Goal: Task Accomplishment & Management: Complete application form

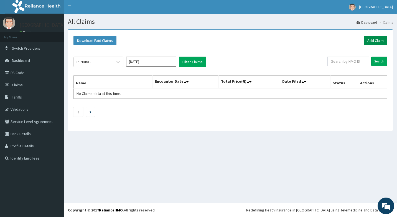
click at [370, 39] on link "Add Claim" at bounding box center [376, 40] width 24 height 9
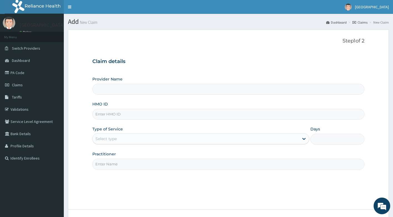
type input "[GEOGRAPHIC_DATA]"
click at [116, 114] on input "HMO ID" at bounding box center [228, 114] width 272 height 11
type input "MMM/10024/A"
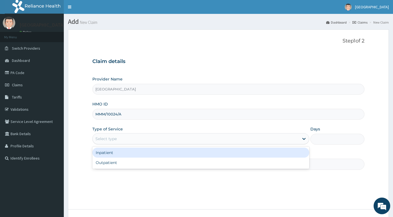
click at [121, 144] on div "Select type" at bounding box center [200, 138] width 217 height 11
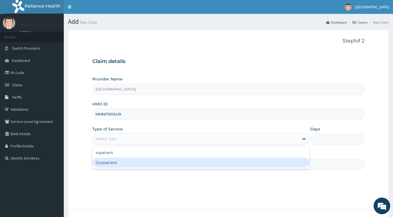
click at [117, 164] on div "Outpatient" at bounding box center [200, 162] width 217 height 10
type input "1"
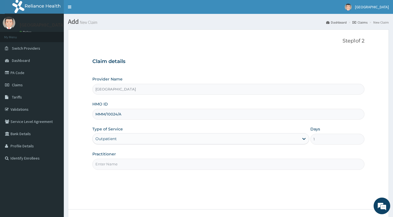
click at [117, 164] on input "Practitioner" at bounding box center [228, 163] width 272 height 11
type input "[PERSON_NAME]"
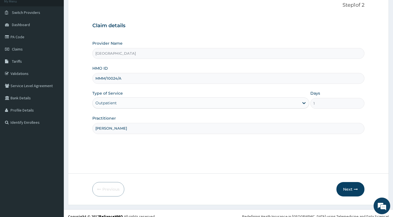
scroll to position [42, 0]
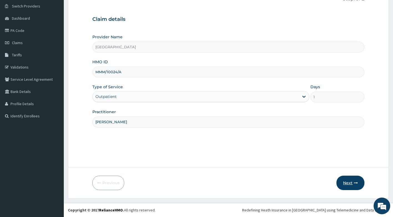
click at [347, 185] on button "Next" at bounding box center [350, 182] width 28 height 14
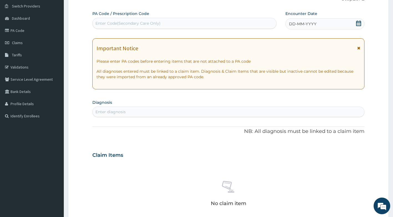
click at [357, 47] on icon at bounding box center [358, 48] width 3 height 4
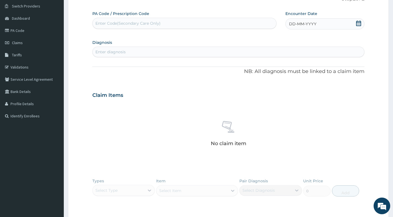
click at [359, 24] on icon at bounding box center [358, 24] width 6 height 6
click at [287, 68] on div "8" at bounding box center [289, 67] width 8 height 8
click at [162, 52] on div "Enter diagnosis" at bounding box center [229, 51] width 272 height 9
type input "[MEDICAL_DATA]"
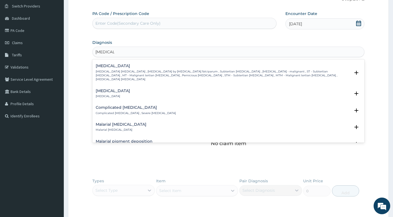
scroll to position [222, 0]
click at [143, 69] on p "[MEDICAL_DATA] [MEDICAL_DATA] , [MEDICAL_DATA] by [MEDICAL_DATA] falciparum , S…" at bounding box center [223, 75] width 255 height 12
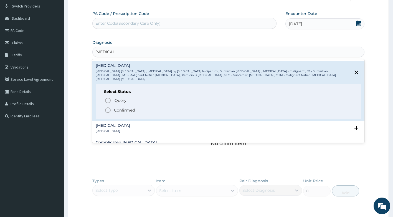
click at [124, 107] on p "Confirmed" at bounding box center [124, 110] width 21 height 6
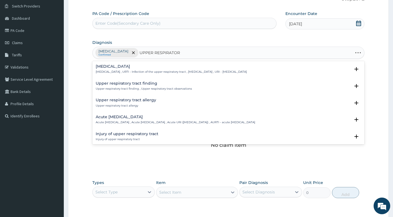
type input "UPPER RESPIRATORY"
click at [128, 67] on h4 "[MEDICAL_DATA]" at bounding box center [171, 66] width 151 height 4
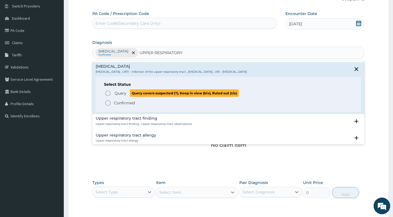
click at [119, 93] on span "Query" at bounding box center [120, 93] width 12 height 6
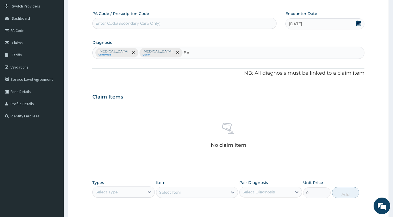
type input "B"
type input "PAIN"
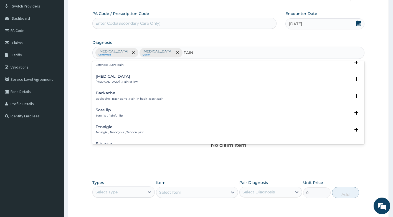
scroll to position [55, 0]
click at [132, 100] on p "Backache , Back ache , Pain in back , Back pain" at bounding box center [130, 101] width 68 height 4
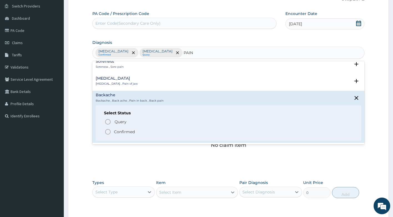
click at [117, 130] on p "Confirmed" at bounding box center [124, 132] width 21 height 6
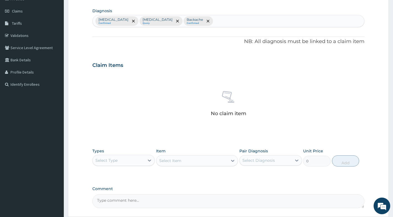
scroll to position [123, 0]
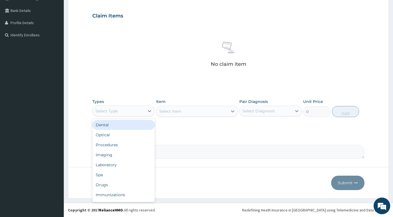
click at [120, 114] on div "Select Type" at bounding box center [119, 110] width 52 height 9
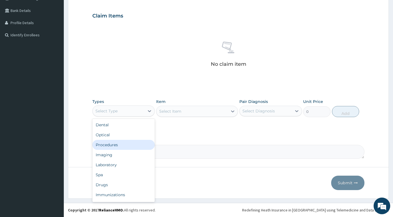
click at [116, 146] on div "Procedures" at bounding box center [123, 145] width 63 height 10
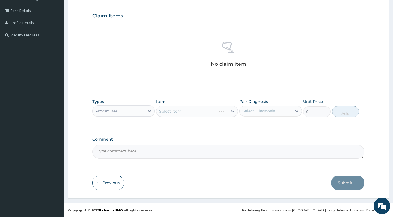
click at [174, 111] on div "Select Item" at bounding box center [197, 111] width 82 height 11
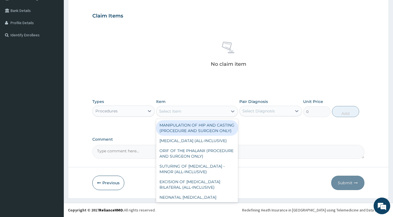
click at [176, 111] on div "Select Item" at bounding box center [170, 111] width 22 height 6
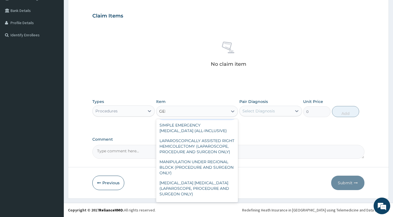
scroll to position [0, 0]
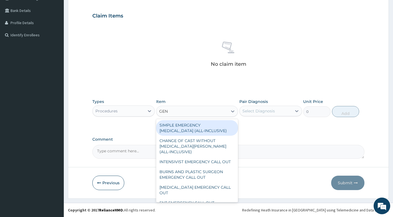
type input "GENE"
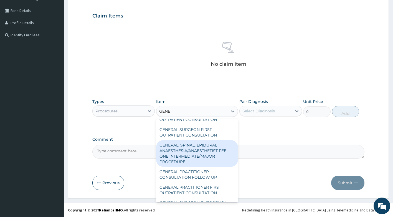
scroll to position [150, 0]
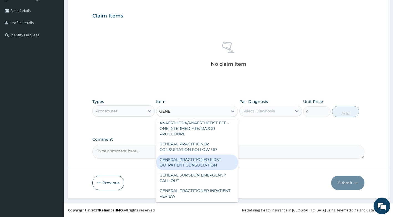
click at [187, 162] on div "GENERAL PRACTITIONER FIRST OUTPATIENT CONSULTATION" at bounding box center [197, 162] width 82 height 16
type input "3750"
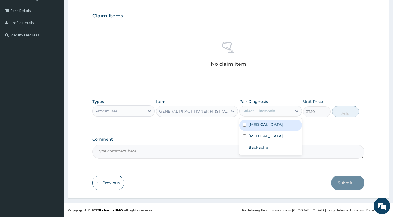
click at [274, 113] on div "Select Diagnosis" at bounding box center [265, 110] width 52 height 9
click at [264, 130] on div "[MEDICAL_DATA]" at bounding box center [270, 124] width 63 height 11
checkbox input "true"
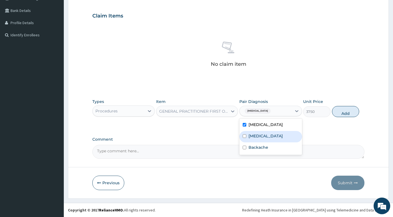
click at [261, 139] on label "[MEDICAL_DATA]" at bounding box center [265, 136] width 34 height 6
checkbox input "true"
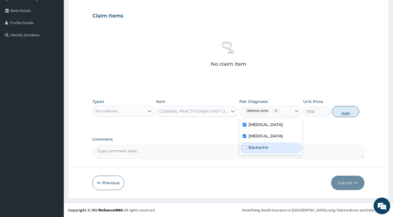
click at [256, 150] on label "Backache" at bounding box center [258, 147] width 20 height 6
checkbox input "true"
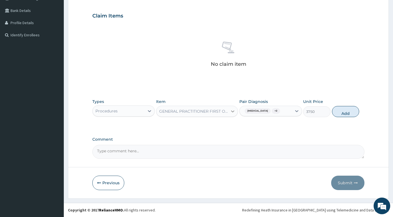
drag, startPoint x: 347, startPoint y: 113, endPoint x: 231, endPoint y: 107, distance: 116.2
click at [343, 113] on button "Add" at bounding box center [345, 111] width 27 height 11
type input "0"
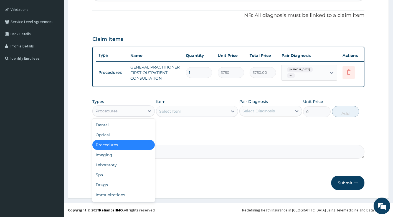
click at [140, 112] on div "Procedures" at bounding box center [119, 110] width 52 height 9
click at [128, 184] on div "Drugs" at bounding box center [123, 185] width 63 height 10
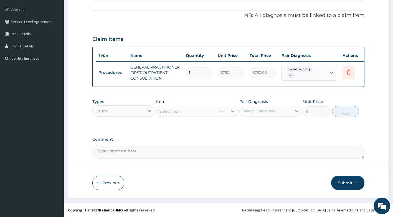
click at [179, 112] on div "Select Item" at bounding box center [197, 111] width 82 height 11
click at [181, 113] on div "Select Item" at bounding box center [197, 111] width 82 height 11
click at [179, 114] on div "Select Item" at bounding box center [197, 111] width 82 height 11
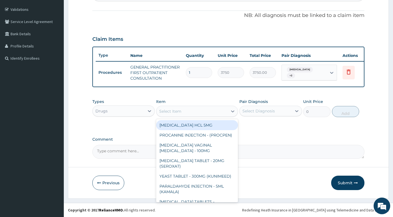
click at [189, 106] on div "Select Item" at bounding box center [197, 111] width 82 height 11
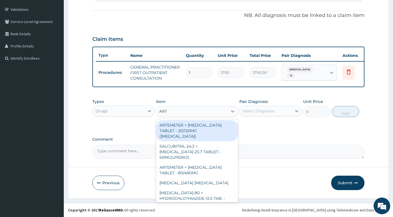
type input "ARTE"
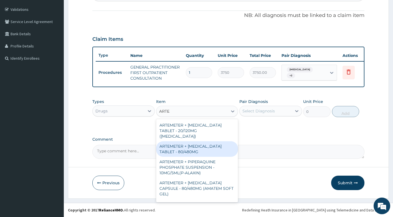
click at [190, 143] on div "ARTEMETER + [MEDICAL_DATA] TABLET - 80/480MG" at bounding box center [197, 149] width 82 height 16
type input "364"
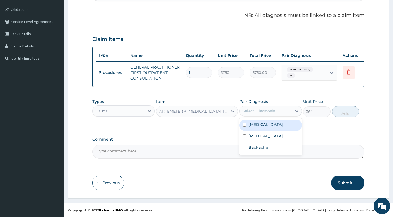
click at [265, 112] on div "Select Diagnosis" at bounding box center [258, 111] width 32 height 6
click at [267, 121] on div "[MEDICAL_DATA]" at bounding box center [270, 124] width 63 height 11
checkbox input "true"
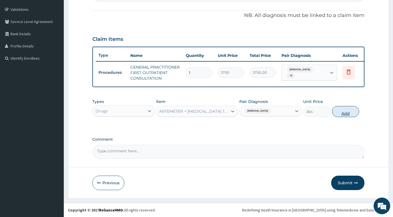
click at [347, 117] on div "Types Drugs Item ARTEMETER + [MEDICAL_DATA] TABLET - 80/480MG Pair Diagnosis [M…" at bounding box center [228, 108] width 272 height 24
click at [344, 112] on button "Add" at bounding box center [345, 111] width 27 height 11
type input "0"
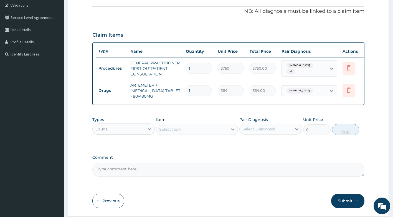
type input "0.00"
type input "6"
type input "2184.00"
type input "6"
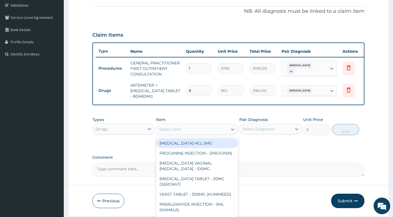
click at [181, 134] on div "Select Item" at bounding box center [191, 129] width 71 height 9
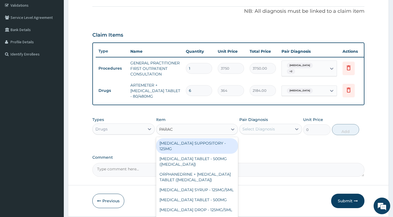
type input "PARACE"
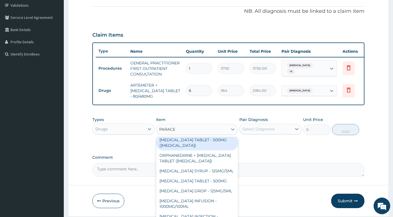
scroll to position [28, 0]
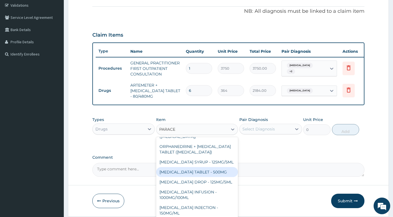
click at [201, 175] on div "[MEDICAL_DATA] TABLET - 500MG" at bounding box center [197, 172] width 82 height 10
type input "33.599999999999994"
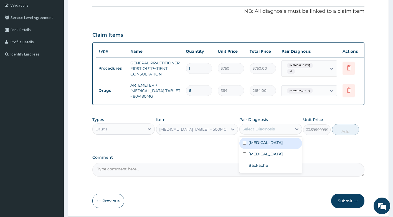
click at [282, 130] on div "Select Diagnosis" at bounding box center [265, 128] width 52 height 9
click at [268, 149] on div "[MEDICAL_DATA]" at bounding box center [270, 142] width 63 height 11
checkbox input "true"
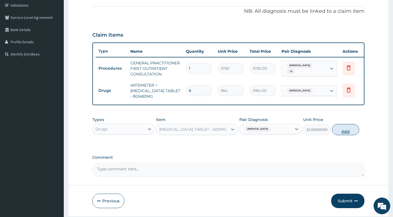
click at [342, 133] on button "Add" at bounding box center [345, 129] width 27 height 11
type input "0"
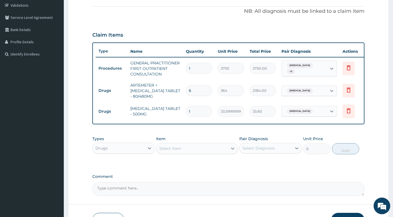
type input "18"
type input "604.80"
type input "18"
click at [173, 151] on div "Select Item" at bounding box center [170, 148] width 22 height 6
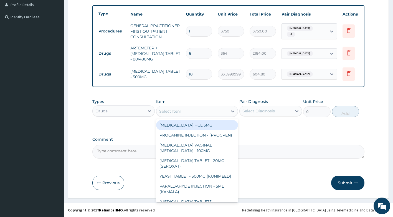
scroll to position [145, 0]
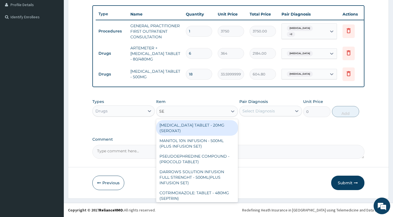
type input "SEP"
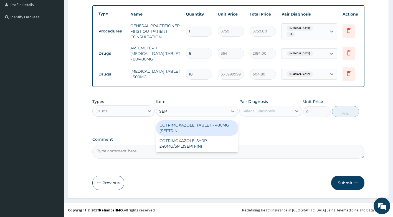
click at [181, 131] on div "COTRIMOXAZOLE: TABLET - 480MG (SEPTRIN)" at bounding box center [197, 128] width 82 height 16
type input "81.19999999999999"
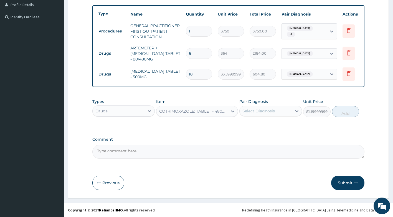
click at [265, 112] on div "Select Diagnosis" at bounding box center [258, 111] width 32 height 6
click at [261, 127] on div "[MEDICAL_DATA]" at bounding box center [270, 124] width 63 height 11
checkbox input "true"
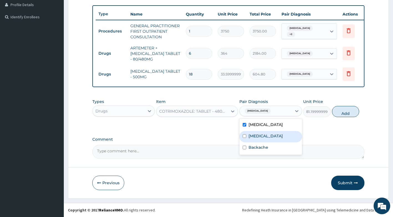
click at [262, 139] on label "[MEDICAL_DATA]" at bounding box center [265, 136] width 34 height 6
checkbox input "true"
click at [262, 128] on div "[MEDICAL_DATA]" at bounding box center [270, 124] width 63 height 11
checkbox input "false"
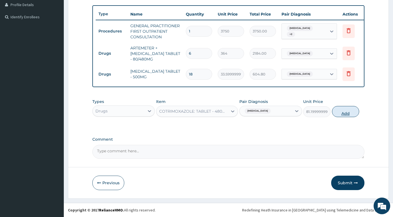
click at [348, 114] on button "Add" at bounding box center [345, 111] width 27 height 11
type input "0"
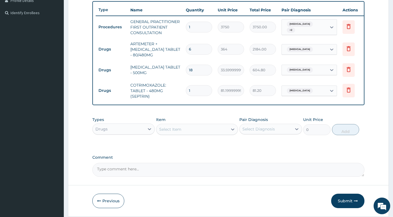
type input "0.00"
type input "2"
type input "162.40"
type input "29"
type input "2354.80"
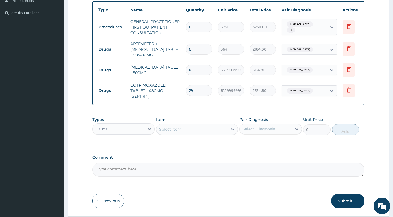
type input "2"
type input "162.40"
type input "20"
type input "1624.00"
type input "20"
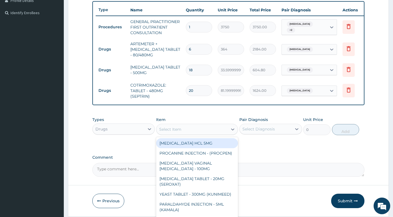
click at [196, 128] on div "Select Item" at bounding box center [197, 129] width 82 height 11
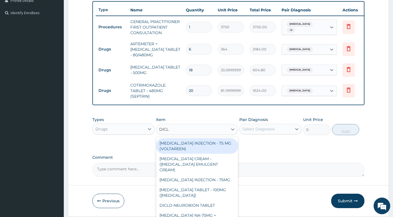
type input "DICLO"
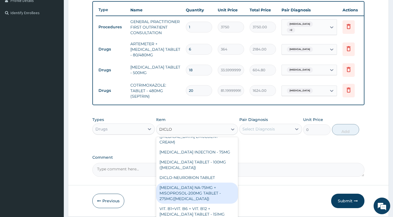
scroll to position [55, 0]
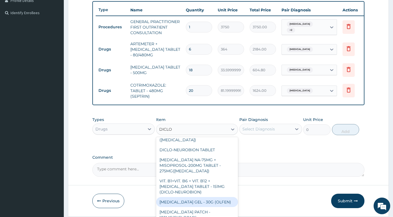
click at [201, 199] on div "[MEDICAL_DATA] GEL - 30G (OLFEN)" at bounding box center [197, 202] width 82 height 10
type input "1120"
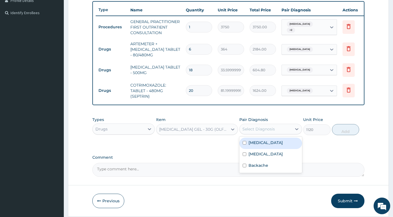
click at [264, 132] on div "Select Diagnosis" at bounding box center [258, 129] width 32 height 6
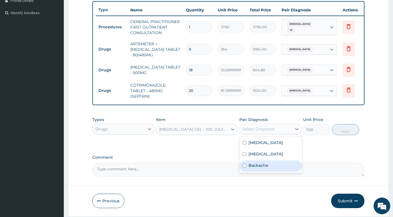
click at [254, 171] on div "Backache" at bounding box center [270, 165] width 63 height 11
checkbox input "true"
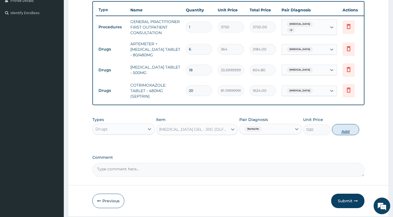
click at [341, 133] on button "Add" at bounding box center [345, 129] width 27 height 11
type input "0"
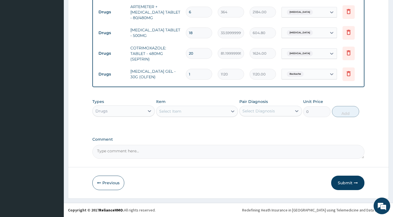
scroll to position [186, 0]
click at [338, 181] on button "Submit" at bounding box center [347, 182] width 33 height 14
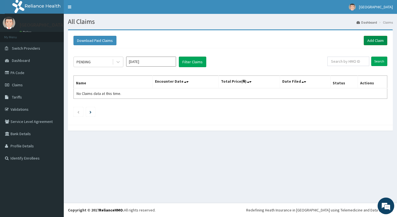
click at [370, 40] on link "Add Claim" at bounding box center [376, 40] width 24 height 9
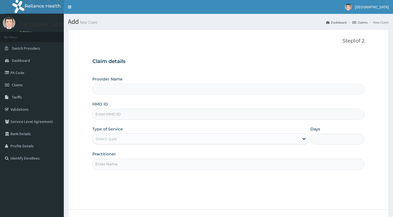
type input "[GEOGRAPHIC_DATA]"
click at [138, 113] on input "HMO ID" at bounding box center [228, 114] width 272 height 11
type input "BWI/10030/A"
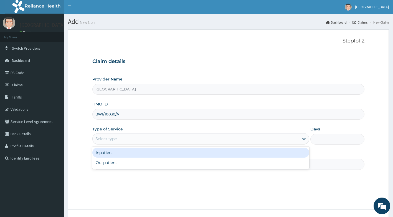
click at [125, 139] on div "Select type" at bounding box center [196, 138] width 206 height 9
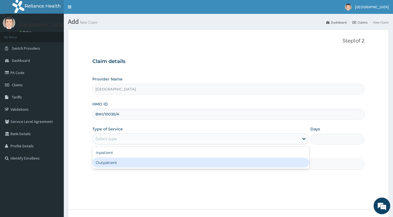
click at [122, 166] on div "Outpatient" at bounding box center [200, 162] width 217 height 10
type input "1"
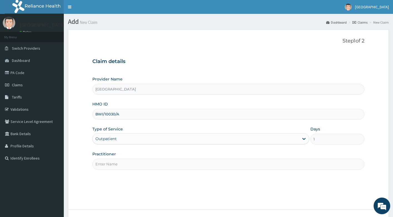
click at [122, 166] on input "Practitioner" at bounding box center [228, 163] width 272 height 11
type input "[PERSON_NAME]"
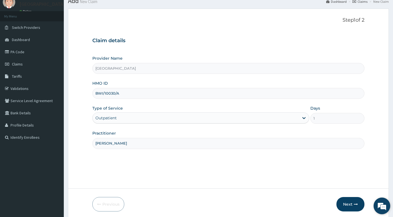
scroll to position [42, 0]
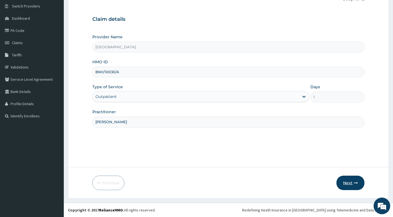
click at [349, 180] on button "Next" at bounding box center [350, 182] width 28 height 14
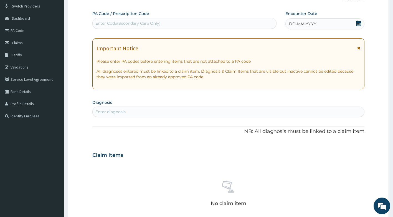
click at [358, 48] on icon at bounding box center [358, 48] width 3 height 4
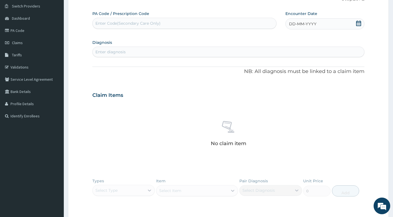
drag, startPoint x: 356, startPoint y: 24, endPoint x: 353, endPoint y: 25, distance: 3.5
click at [353, 25] on div "DD-MM-YYYY" at bounding box center [324, 23] width 79 height 11
click at [289, 58] on div "1" at bounding box center [289, 58] width 8 height 8
click at [174, 47] on div "Enter diagnosis" at bounding box center [228, 52] width 272 height 11
click at [172, 51] on div "Enter diagnosis" at bounding box center [229, 51] width 272 height 9
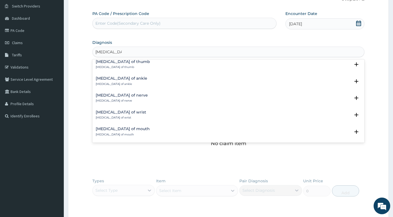
scroll to position [732, 0]
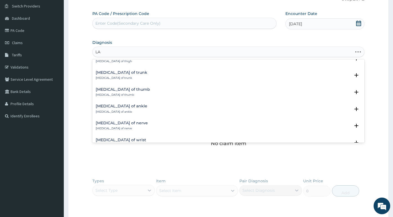
type input "L"
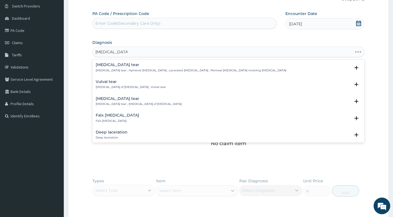
type input "LACERATION LEG"
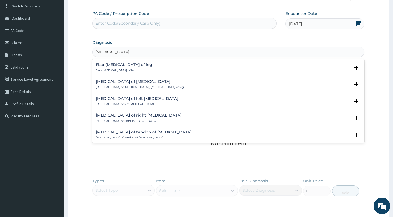
click at [128, 103] on p "Laceration of left lower leg" at bounding box center [137, 104] width 83 height 4
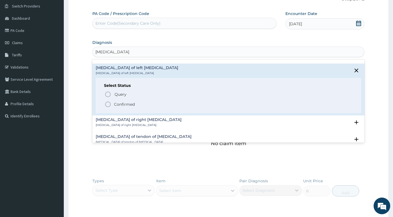
scroll to position [28, 0]
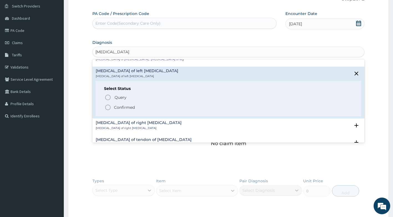
click at [122, 105] on p "Confirmed" at bounding box center [124, 107] width 21 height 6
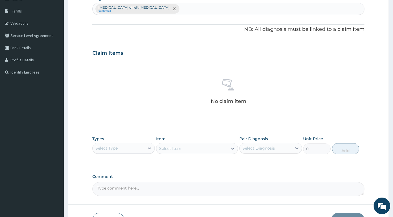
scroll to position [123, 0]
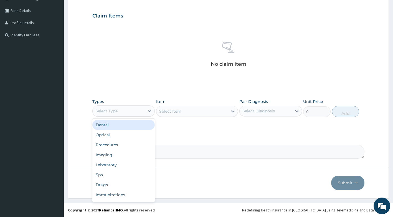
click at [127, 115] on div "Select Type" at bounding box center [123, 110] width 63 height 11
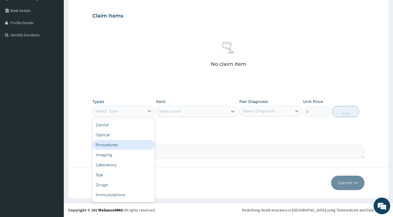
click at [125, 143] on div "Procedures" at bounding box center [123, 145] width 63 height 10
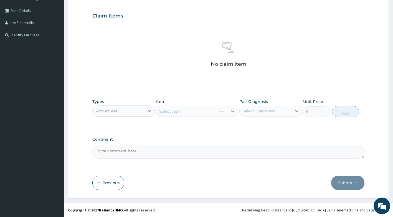
click at [193, 109] on div "Select Item" at bounding box center [197, 111] width 82 height 11
click at [192, 114] on div "Select Item" at bounding box center [197, 111] width 82 height 11
click at [192, 111] on div "Select Item" at bounding box center [191, 111] width 71 height 9
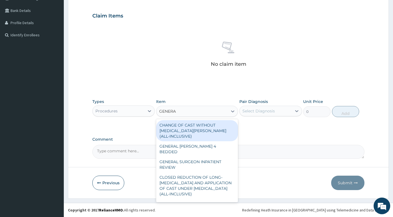
type input "GENERAL"
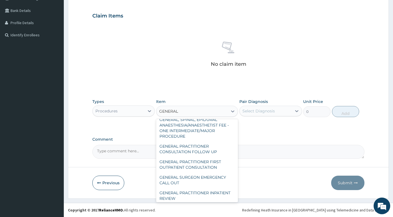
scroll to position [139, 0]
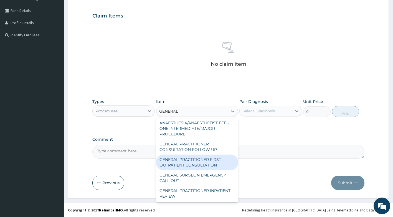
click at [194, 170] on div "GENERAL PRACTITIONER FIRST OUTPATIENT CONSULTATION" at bounding box center [197, 162] width 82 height 16
type input "3750"
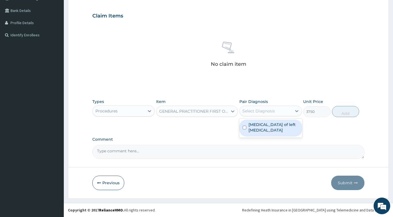
click at [263, 112] on div "Select Diagnosis" at bounding box center [258, 111] width 32 height 6
click at [259, 137] on div "Laceration of left lower leg" at bounding box center [270, 127] width 63 height 19
click at [260, 130] on label "Laceration of left lower leg" at bounding box center [273, 127] width 50 height 11
checkbox input "true"
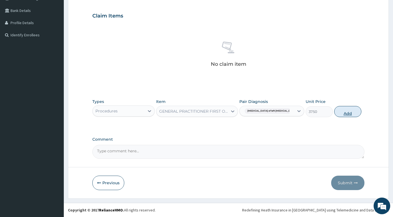
click at [350, 114] on button "Add" at bounding box center [347, 111] width 27 height 11
type input "0"
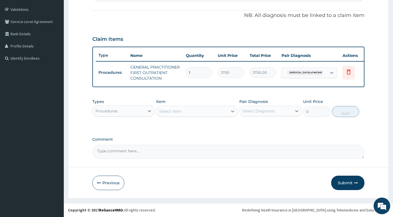
scroll to position [104, 0]
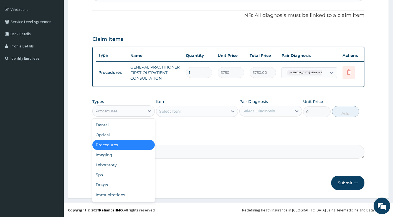
click at [144, 113] on div "Procedures" at bounding box center [119, 110] width 52 height 9
drag, startPoint x: 111, startPoint y: 185, endPoint x: 136, endPoint y: 161, distance: 34.9
click at [112, 185] on div "Drugs" at bounding box center [123, 185] width 63 height 10
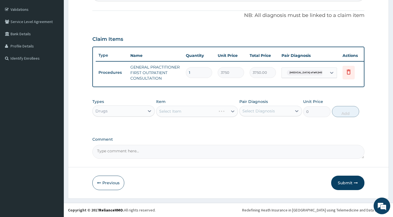
click at [204, 113] on div "Select Item" at bounding box center [197, 111] width 82 height 11
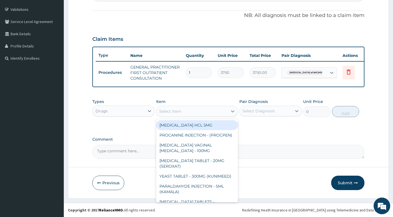
click at [203, 115] on div "Select Item" at bounding box center [191, 111] width 71 height 9
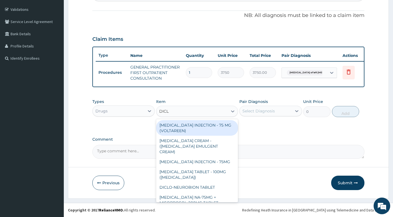
type input "DICLO"
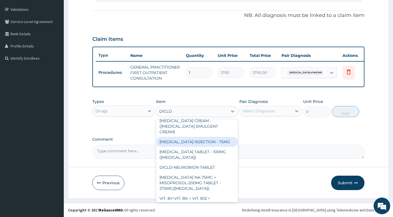
scroll to position [28, 0]
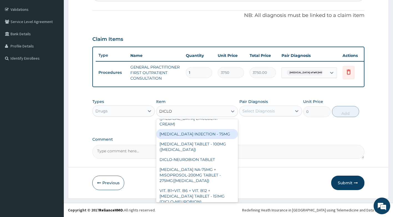
click at [190, 129] on div "[MEDICAL_DATA] INJECTION - 75MG" at bounding box center [197, 134] width 82 height 10
type input "420"
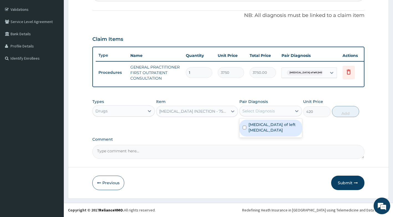
click at [259, 112] on div "Select Diagnosis" at bounding box center [258, 111] width 32 height 6
click at [259, 126] on label "Laceration of left lower leg" at bounding box center [273, 127] width 50 height 11
checkbox input "true"
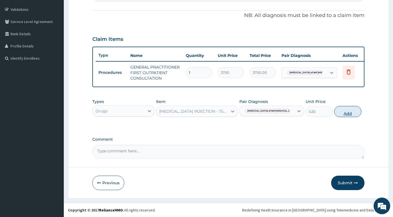
click at [347, 112] on button "Add" at bounding box center [347, 111] width 27 height 11
type input "0"
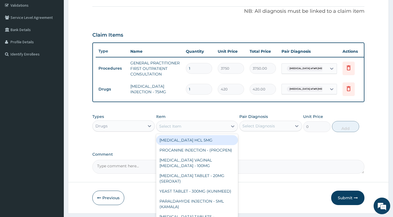
click at [182, 130] on div "Select Item" at bounding box center [191, 126] width 71 height 9
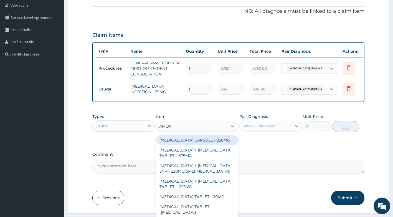
type input "AMOXI"
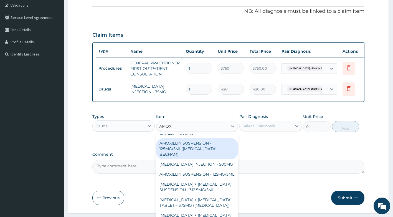
scroll to position [83, 0]
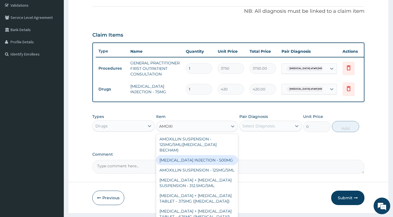
click at [191, 159] on div "[MEDICAL_DATA] INJECTION - 500MG" at bounding box center [197, 160] width 82 height 10
type input "1120"
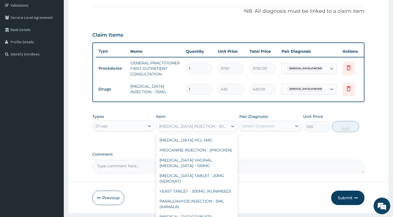
click at [196, 129] on div "[MEDICAL_DATA] INJECTION - 500MG" at bounding box center [193, 126] width 69 height 6
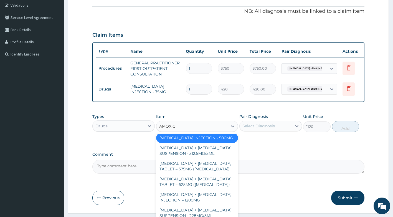
scroll to position [49, 0]
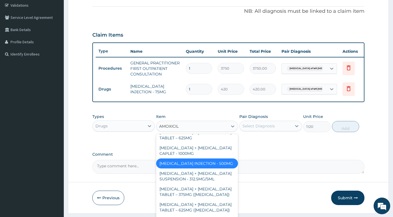
type input "AMOXICILL"
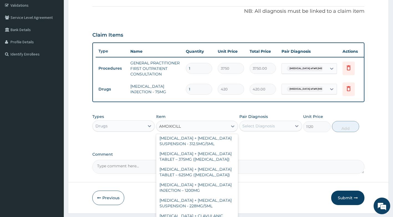
scroll to position [125, 0]
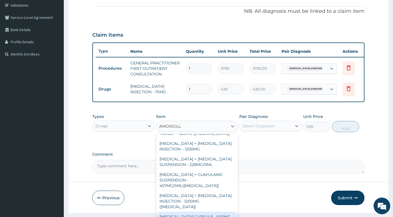
click at [209, 213] on div "[MEDICAL_DATA] CAPSULE - 500MG" at bounding box center [197, 216] width 82 height 10
type input "112"
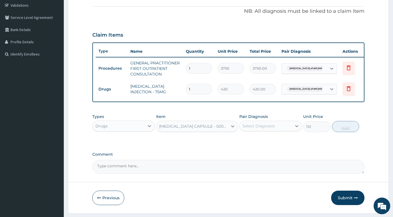
click at [250, 128] on div "Select Diagnosis" at bounding box center [258, 126] width 32 height 6
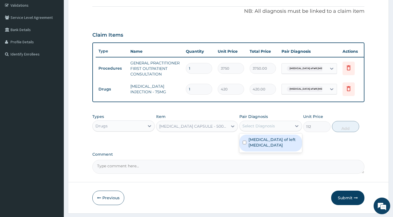
click at [248, 147] on label "Laceration of left lower leg" at bounding box center [273, 142] width 50 height 11
checkbox input "true"
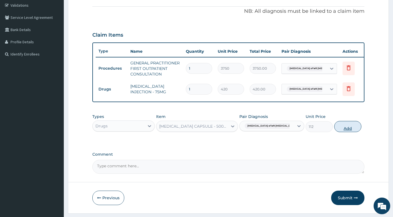
click at [345, 130] on button "Add" at bounding box center [347, 126] width 27 height 11
type input "0"
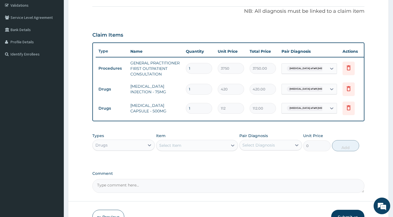
type input "15"
type input "1680.00"
type input "15"
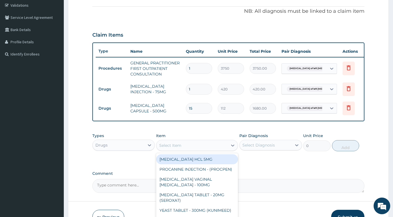
click at [175, 147] on div "Select Item" at bounding box center [170, 145] width 22 height 6
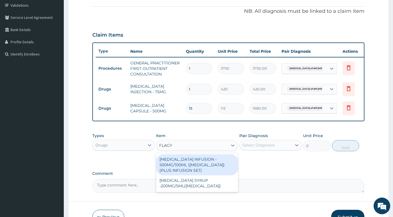
type input "FLAGYL"
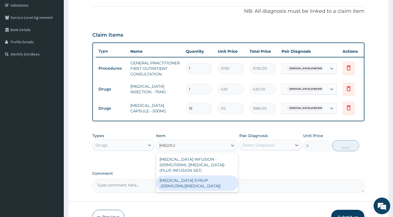
drag, startPoint x: 188, startPoint y: 190, endPoint x: 234, endPoint y: 165, distance: 51.8
click at [189, 188] on div "[MEDICAL_DATA] SYRUP -200MG/5ML([MEDICAL_DATA])" at bounding box center [197, 183] width 82 height 16
type input "672"
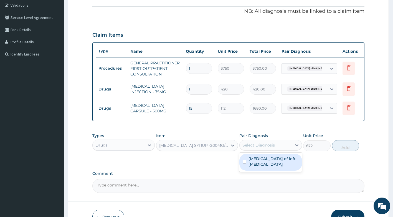
click at [262, 148] on div "Select Diagnosis" at bounding box center [258, 145] width 32 height 6
drag, startPoint x: 258, startPoint y: 167, endPoint x: 300, endPoint y: 155, distance: 43.8
click at [259, 165] on label "Laceration of left lower leg" at bounding box center [273, 161] width 50 height 11
checkbox input "true"
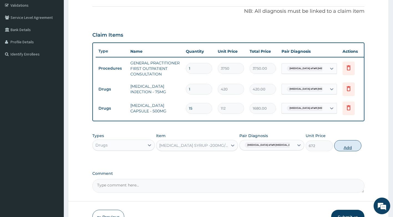
click at [338, 151] on button "Add" at bounding box center [347, 145] width 27 height 11
type input "0"
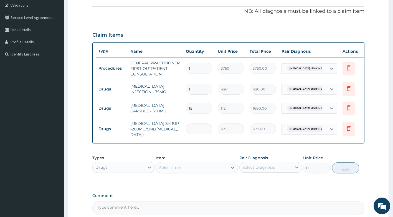
type input "0.00"
type input "3"
type input "2016.00"
type input "30"
type input "20160.00"
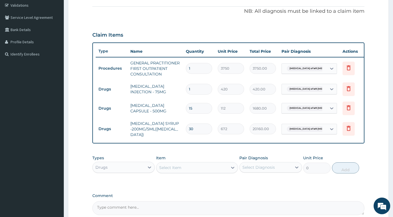
click at [196, 129] on input "30" at bounding box center [199, 128] width 26 height 11
type input "3"
type input "2016.00"
type input "0.00"
click at [196, 129] on input "number" at bounding box center [199, 128] width 26 height 11
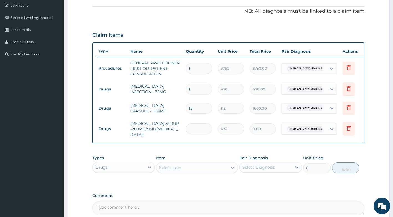
type input "1"
type input "672.00"
type input "15"
type input "10080.00"
click at [206, 132] on input "15" at bounding box center [199, 128] width 26 height 11
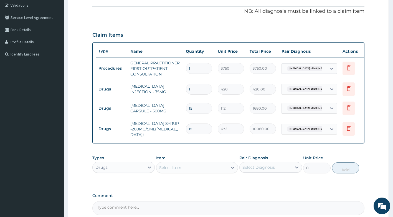
type input "1"
type input "672.00"
type input "0.00"
click at [206, 132] on input "number" at bounding box center [199, 128] width 26 height 11
click at [206, 131] on input "number" at bounding box center [199, 128] width 26 height 11
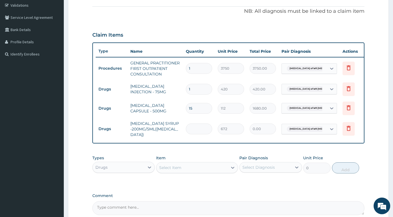
type input "1"
type input "672.00"
type input "15"
type input "10080.00"
type input "1"
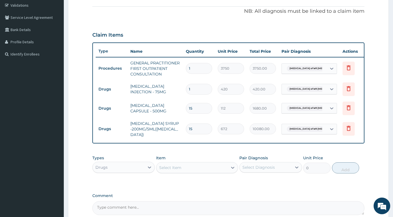
type input "672.00"
type input "0.00"
type input "5"
type input "3360.00"
type input "5"
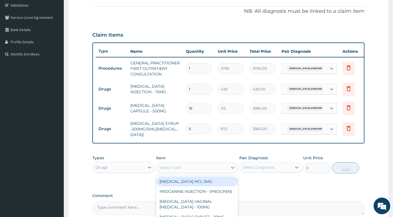
click at [196, 167] on div "Select Item" at bounding box center [191, 167] width 71 height 9
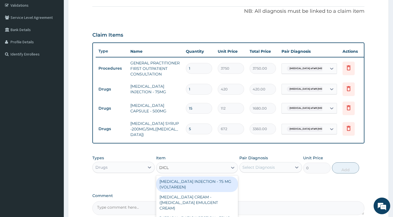
type input "DICLO"
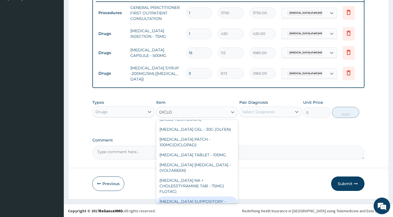
scroll to position [136, 0]
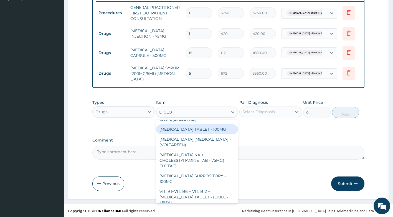
click at [213, 126] on div "[MEDICAL_DATA] TABLET - 100MG" at bounding box center [197, 129] width 82 height 10
type input "112"
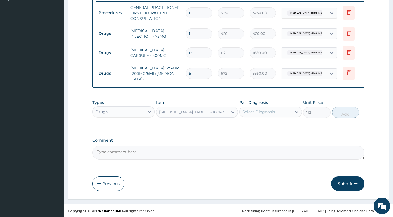
drag, startPoint x: 285, startPoint y: 115, endPoint x: 282, endPoint y: 119, distance: 5.7
click at [284, 116] on div "Select Diagnosis" at bounding box center [265, 111] width 52 height 9
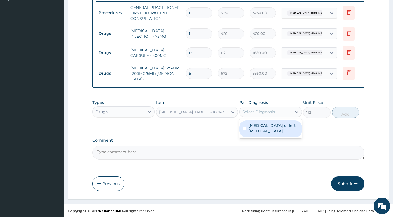
click at [273, 134] on label "Laceration of left lower leg" at bounding box center [273, 127] width 50 height 11
checkbox input "true"
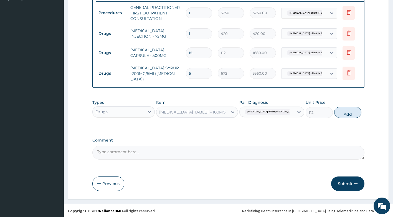
click at [360, 120] on div "Types Drugs Item DICLOFENAC TABLET - 100MG Pair Diagnosis Laceration of left lo…" at bounding box center [228, 109] width 272 height 24
click at [352, 118] on button "Add" at bounding box center [347, 112] width 27 height 11
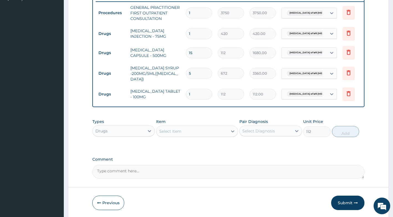
type input "0"
type input "0.00"
type input "5"
type input "560.00"
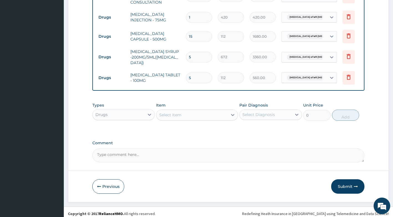
scroll to position [183, 0]
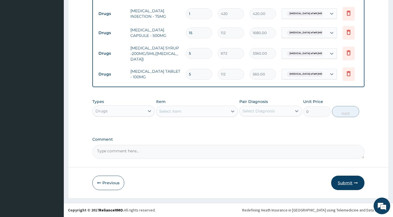
type input "5"
click at [344, 178] on button "Submit" at bounding box center [347, 182] width 33 height 14
